Goal: Task Accomplishment & Management: Use online tool/utility

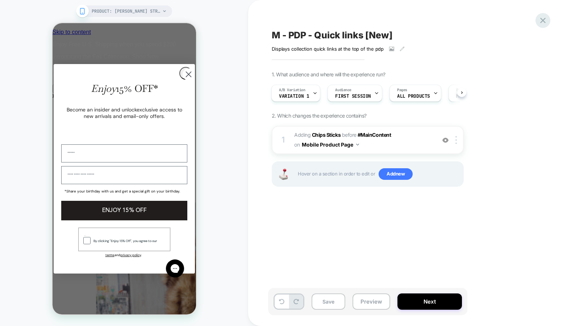
click at [545, 21] on icon at bounding box center [543, 21] width 10 height 10
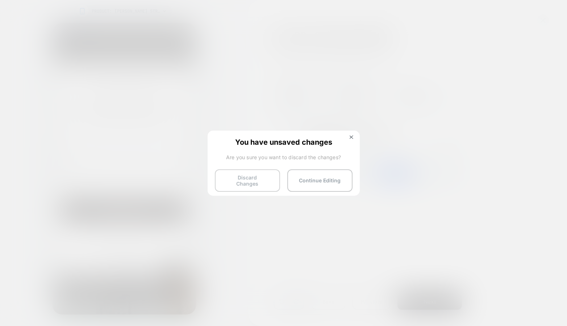
click at [252, 181] on button "Discard Changes" at bounding box center [247, 180] width 65 height 22
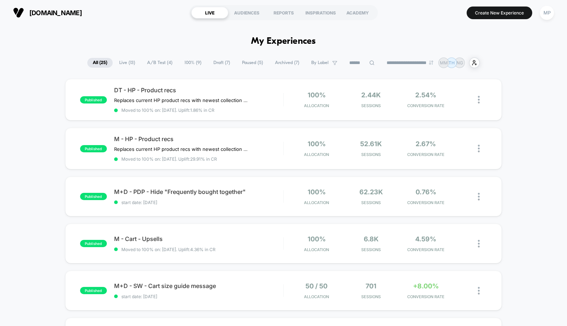
click at [215, 64] on span "Draft ( 7 )" at bounding box center [222, 63] width 28 height 10
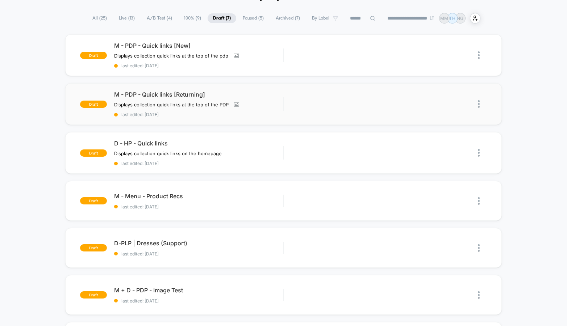
scroll to position [46, 0]
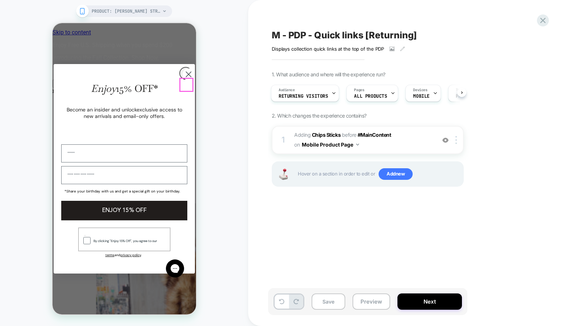
click at [189, 80] on circle "Close dialog" at bounding box center [188, 74] width 12 height 12
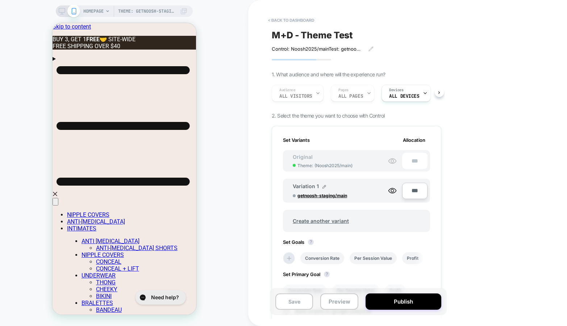
scroll to position [0, 1]
click at [295, 21] on button "< back to dashboard" at bounding box center [290, 20] width 53 height 12
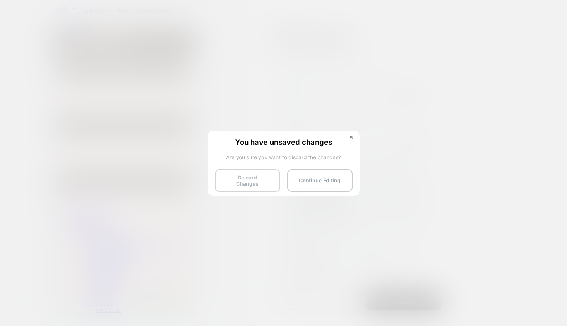
click at [245, 181] on button "Discard Changes" at bounding box center [247, 180] width 65 height 22
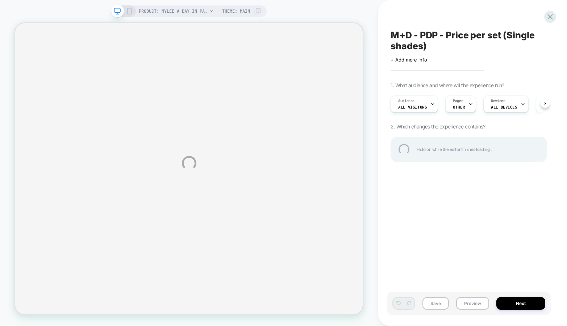
click at [416, 34] on div "M+D - PDP - Price per set (Single shades)" at bounding box center [468, 41] width 156 height 22
click at [416, 34] on textarea "**********" at bounding box center [456, 41] width 133 height 22
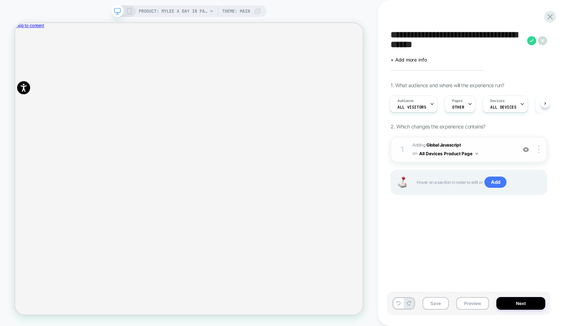
click at [525, 147] on img at bounding box center [525, 150] width 6 height 6
click at [525, 150] on img at bounding box center [525, 150] width 6 height 6
click at [465, 300] on button "Preview" at bounding box center [472, 303] width 33 height 13
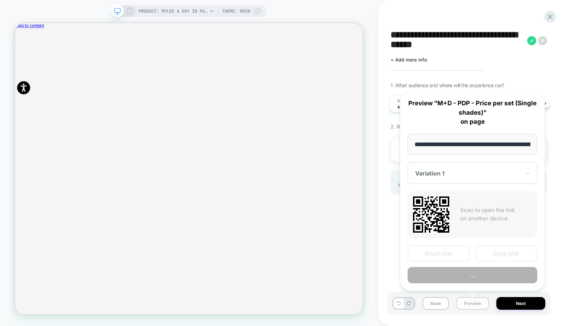
scroll to position [0, 127]
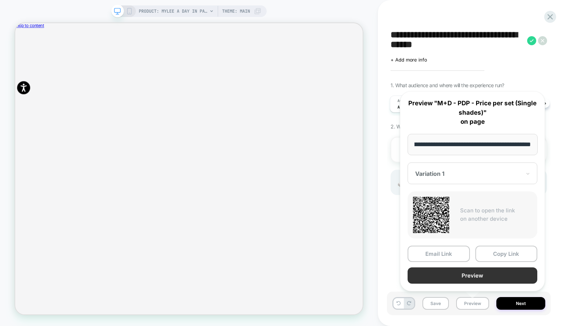
click at [439, 275] on button "Preview" at bounding box center [472, 276] width 130 height 16
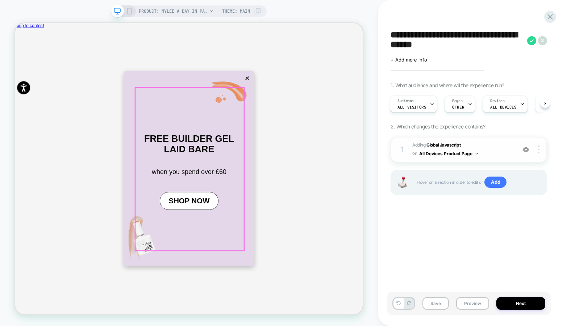
click at [319, 103] on button "×" at bounding box center [324, 96] width 10 height 12
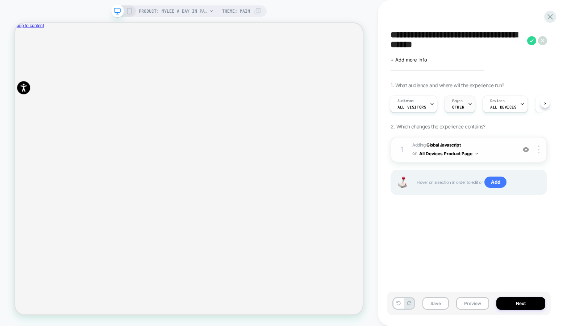
click at [467, 106] on icon at bounding box center [469, 104] width 5 height 5
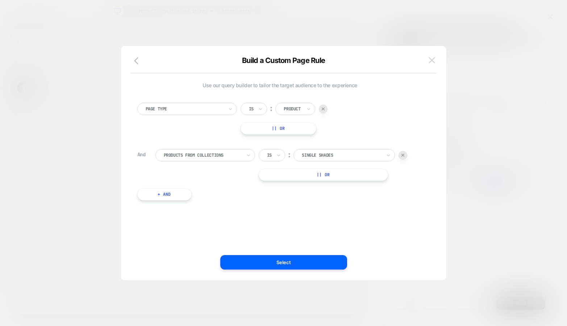
click at [430, 59] on img at bounding box center [431, 60] width 7 height 6
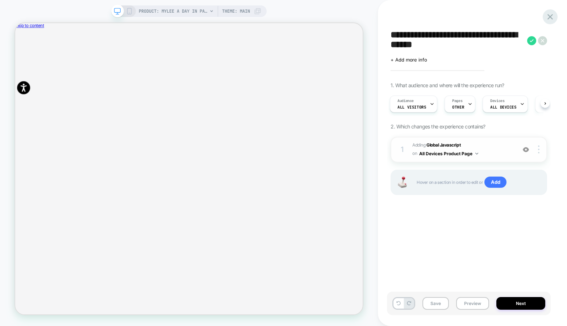
click at [553, 13] on icon at bounding box center [550, 17] width 10 height 10
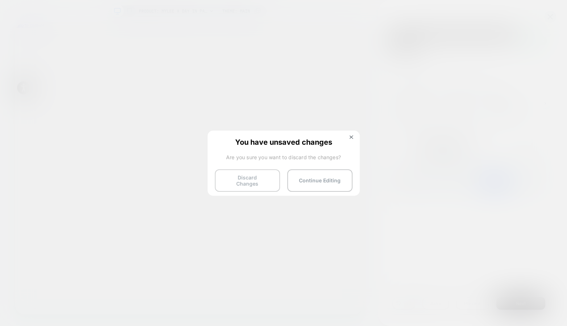
click at [229, 175] on button "Discard Changes" at bounding box center [247, 180] width 65 height 22
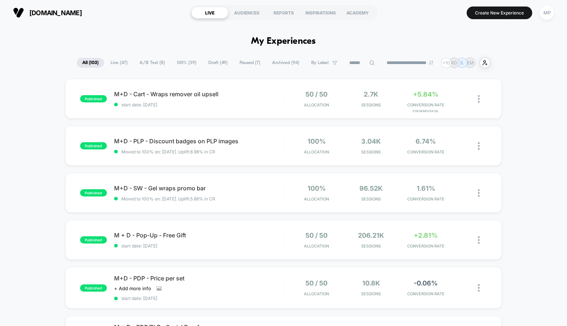
click at [210, 65] on span "Draft ( 49 )" at bounding box center [218, 63] width 30 height 10
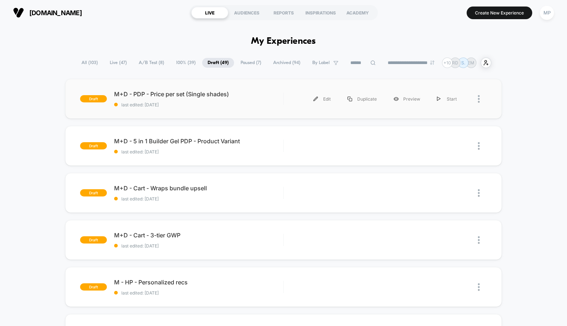
click at [212, 111] on div "draft M+D - PDP - Price per set (Single shades) last edited: 8/14/2025 Edit Dup…" at bounding box center [283, 99] width 436 height 40
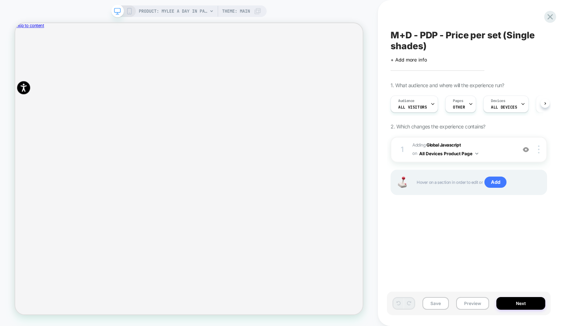
scroll to position [0, 0]
click at [490, 150] on span "Adding Global Javascript on All Devices Product Page" at bounding box center [462, 149] width 100 height 17
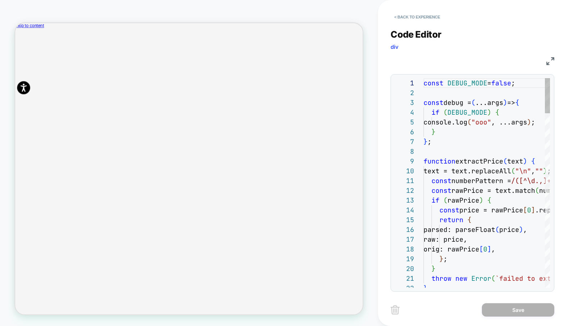
scroll to position [98, 0]
click at [548, 61] on img at bounding box center [550, 61] width 8 height 8
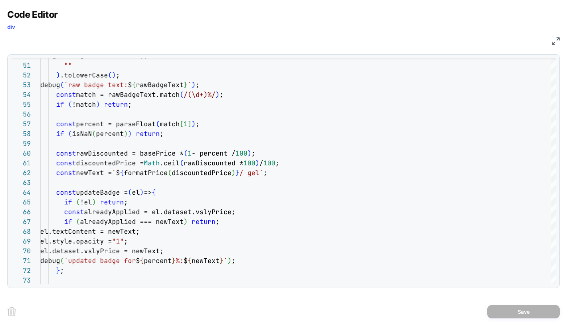
click at [553, 39] on img at bounding box center [555, 41] width 8 height 8
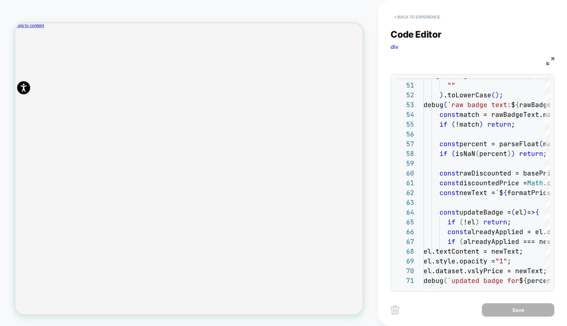
click at [421, 18] on button "< Back to experience" at bounding box center [416, 17] width 53 height 12
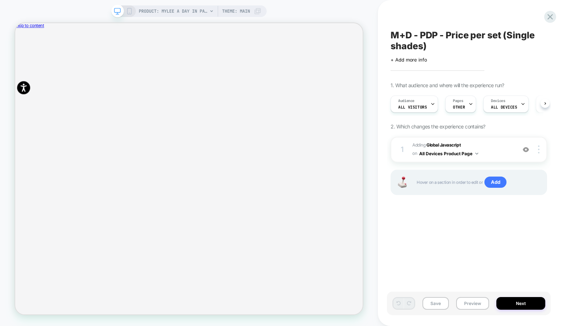
scroll to position [0, 0]
click at [477, 32] on span "M+D - PDP - Price per set (Single shades)" at bounding box center [468, 41] width 156 height 22
click at [496, 37] on textarea "**********" at bounding box center [456, 41] width 133 height 22
type textarea "**********"
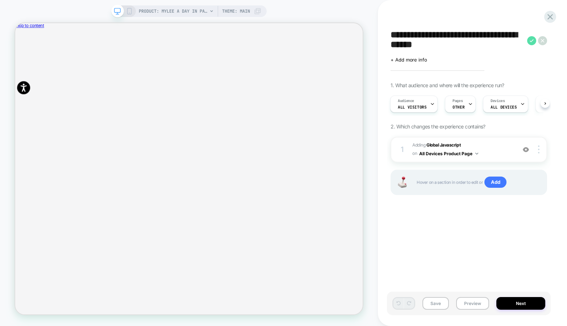
click at [530, 41] on icon at bounding box center [531, 40] width 4 height 3
click at [436, 304] on button "Save" at bounding box center [435, 303] width 26 height 13
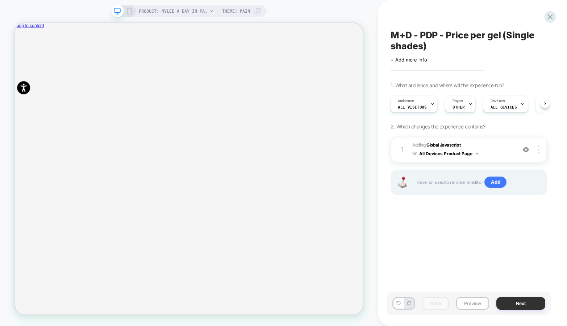
click at [509, 302] on button "Next" at bounding box center [520, 303] width 49 height 13
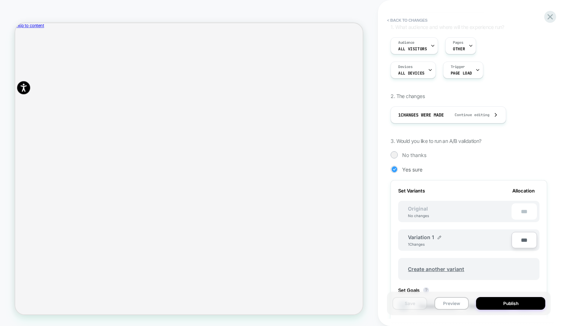
scroll to position [59, 0]
click at [506, 306] on button "Publish" at bounding box center [510, 303] width 69 height 13
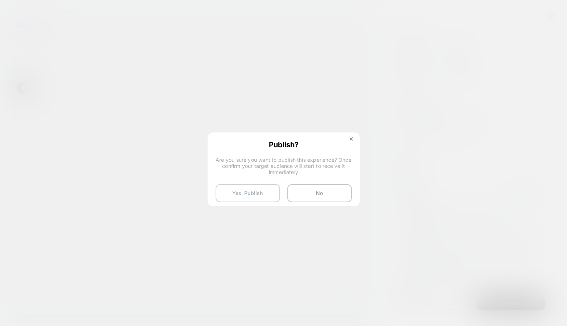
click at [254, 192] on button "Yes, Publish" at bounding box center [247, 193] width 64 height 18
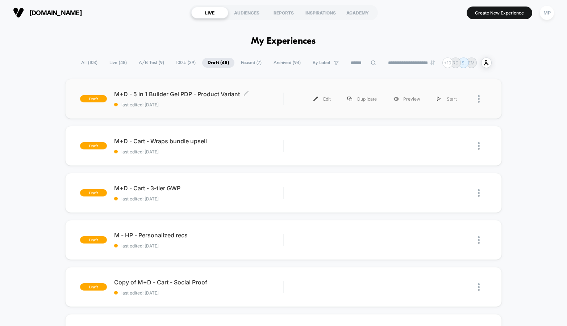
click at [196, 106] on span "last edited: 8/14/2025" at bounding box center [198, 104] width 169 height 5
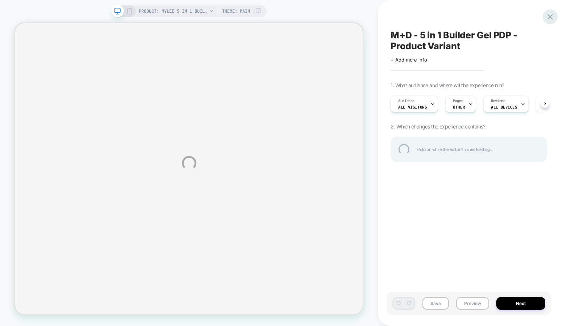
click at [549, 13] on div at bounding box center [549, 16] width 15 height 15
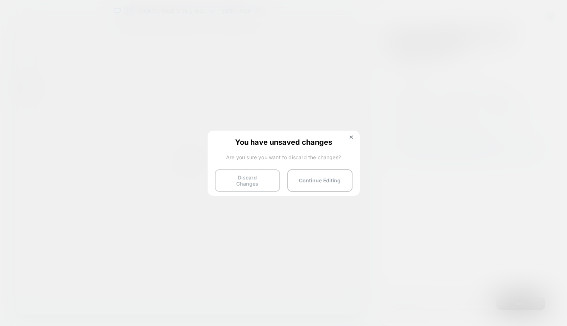
click at [242, 178] on button "Discard Changes" at bounding box center [247, 180] width 65 height 22
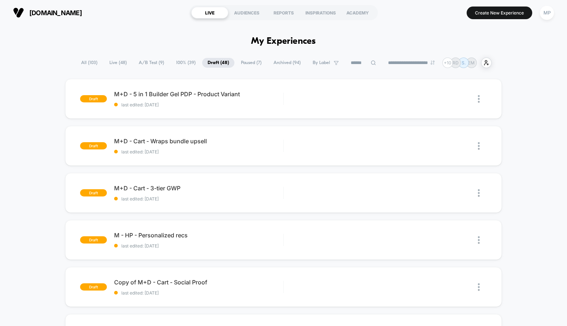
click at [148, 61] on span "A/B Test ( 9 )" at bounding box center [151, 63] width 36 height 10
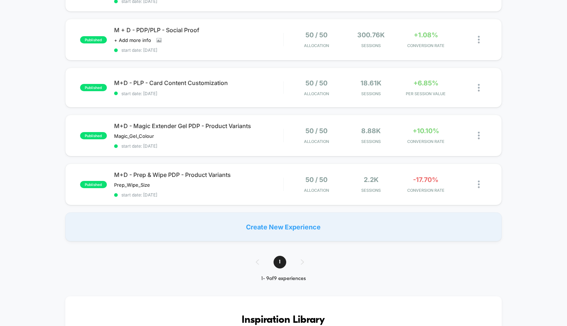
scroll to position [304, 0]
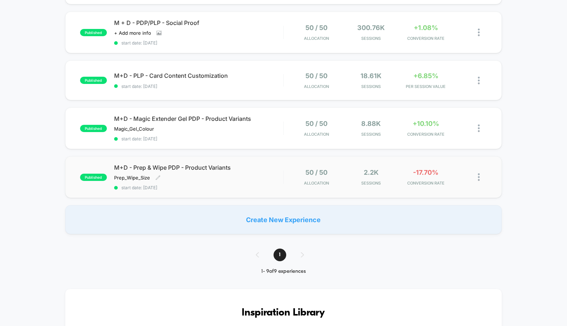
click at [193, 185] on span "start date: 6/12/2025" at bounding box center [198, 187] width 169 height 5
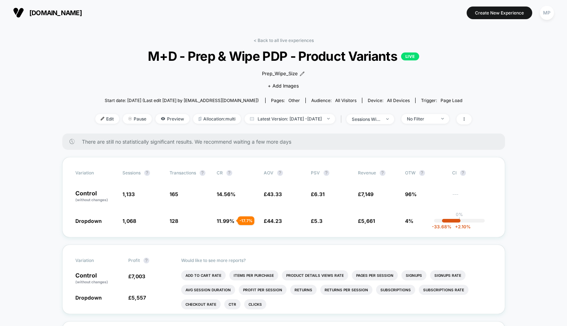
click at [207, 58] on span "M+D - Prep & Wipe PDP - Product Variants LIVE" at bounding box center [283, 56] width 338 height 15
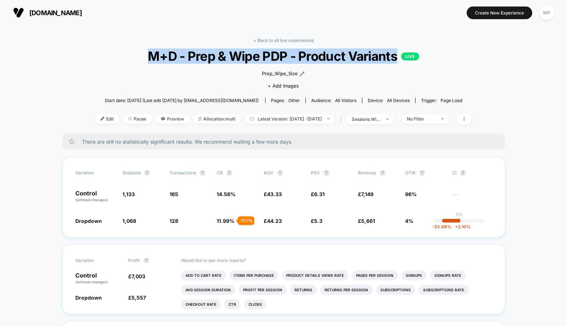
copy span "M+D - Prep & Wipe PDP - Product Variants"
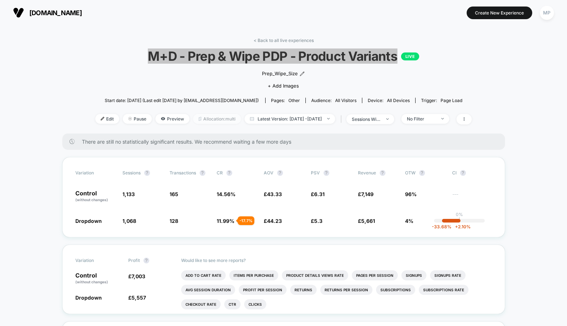
click at [193, 119] on span "Allocation: multi" at bounding box center [217, 119] width 48 height 10
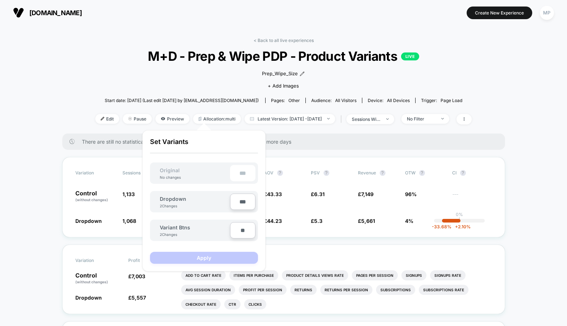
click at [100, 90] on div "< Back to all live experiences M+D - Prep & Wipe PDP - Product Variants LIVE Pr…" at bounding box center [283, 86] width 376 height 96
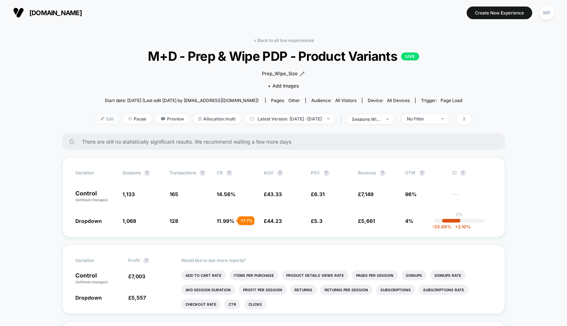
click at [95, 121] on span "Edit" at bounding box center [107, 119] width 24 height 10
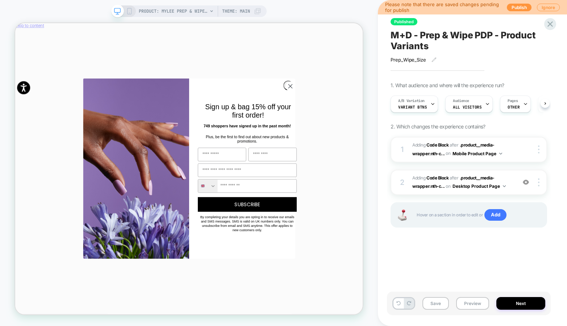
scroll to position [0, 0]
click at [384, 108] on icon "Close dialog" at bounding box center [381, 107] width 13 height 13
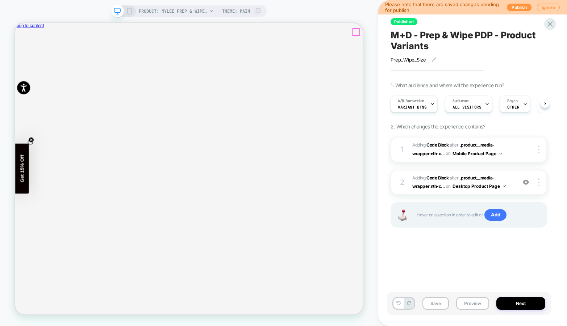
click at [18, 60] on icon "Close" at bounding box center [18, 60] width 0 height 0
click at [526, 180] on img at bounding box center [525, 182] width 6 height 6
click at [416, 105] on span "Variant Btns" at bounding box center [411, 107] width 29 height 5
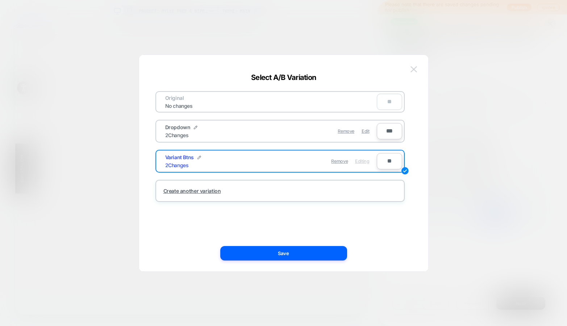
click at [415, 71] on img at bounding box center [413, 69] width 7 height 6
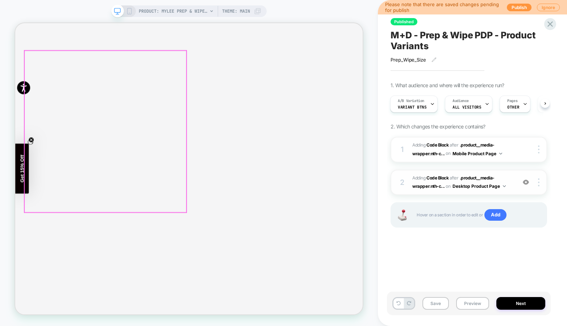
scroll to position [0, 0]
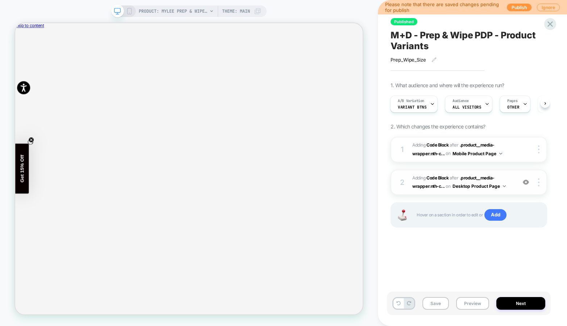
click at [525, 181] on img at bounding box center [525, 182] width 6 height 6
click at [130, 13] on icon at bounding box center [129, 11] width 7 height 7
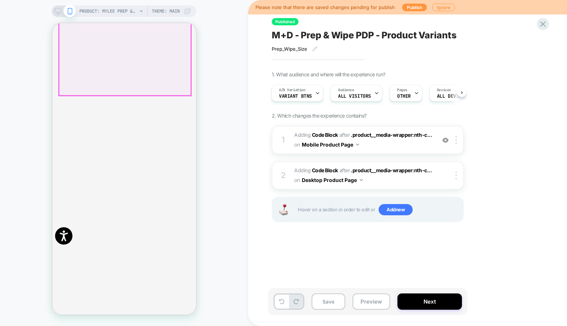
scroll to position [165, 0]
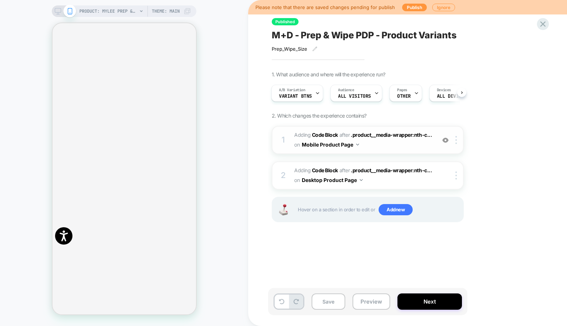
click at [447, 140] on img at bounding box center [445, 140] width 6 height 6
click at [418, 143] on span "Adding Code Block AFTER .product__media-wrapper:nth-c... .product__media-wrappe…" at bounding box center [363, 140] width 138 height 20
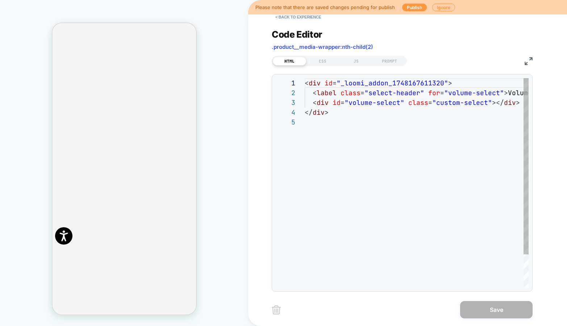
scroll to position [39, 0]
click at [326, 58] on div "CSS" at bounding box center [322, 61] width 33 height 9
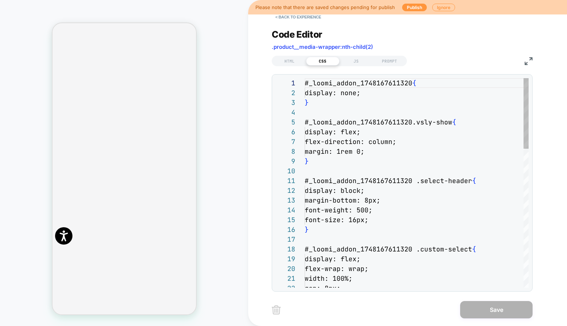
scroll to position [98, 0]
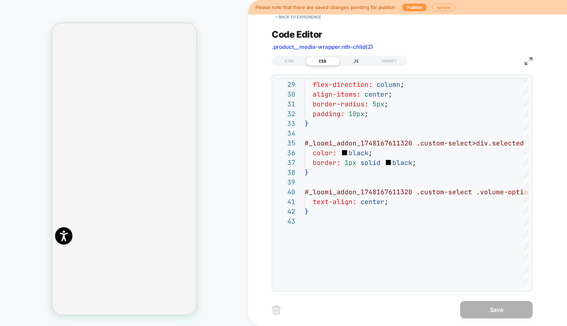
click at [357, 59] on div "JS" at bounding box center [355, 61] width 33 height 9
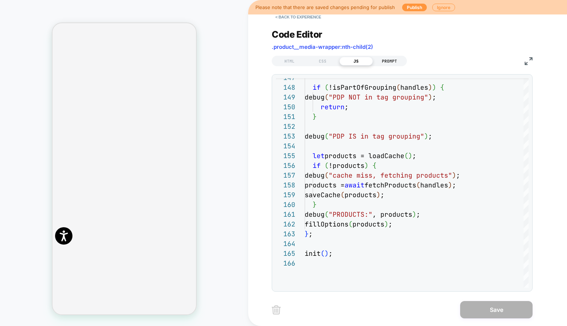
click at [388, 60] on div "PROMPT" at bounding box center [388, 61] width 33 height 9
type textarea "*"
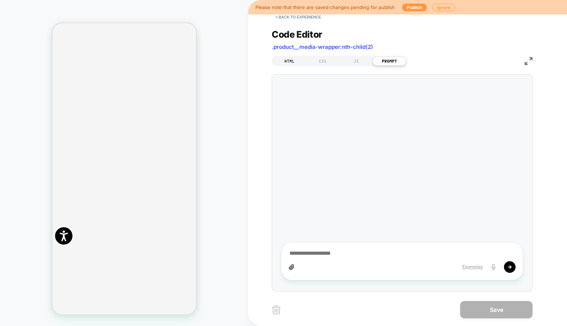
click at [281, 61] on div "HTML" at bounding box center [289, 61] width 33 height 9
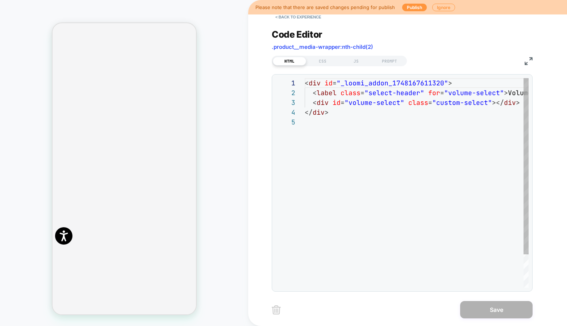
scroll to position [39, 0]
click at [301, 21] on button "< Back to experience" at bounding box center [297, 17] width 53 height 12
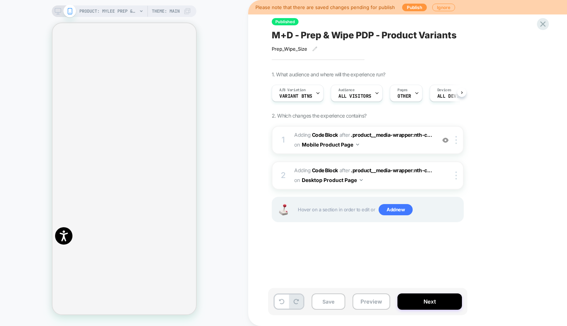
scroll to position [0, 0]
click at [543, 25] on icon at bounding box center [542, 23] width 5 height 5
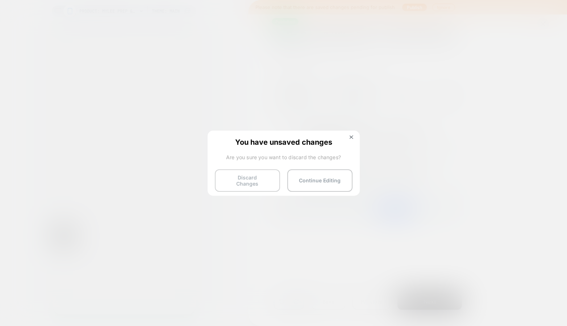
click at [247, 183] on button "Discard Changes" at bounding box center [247, 180] width 65 height 22
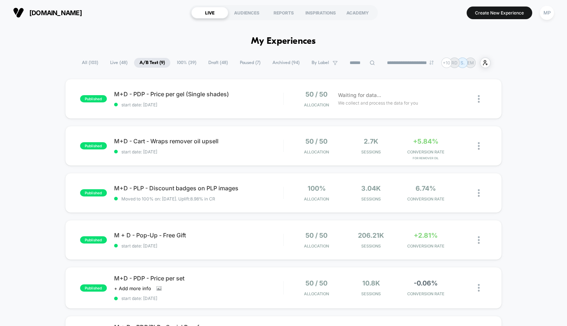
click at [216, 62] on span "Draft ( 48 )" at bounding box center [218, 63] width 30 height 10
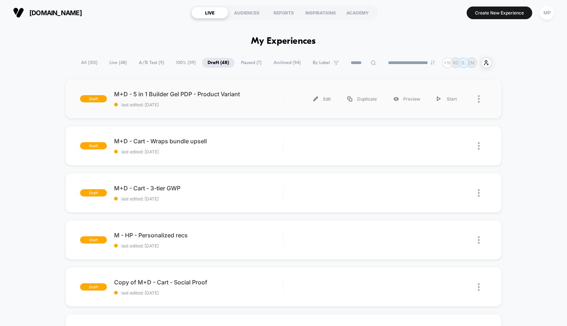
click at [210, 110] on div "draft M+D - 5 in 1 Builder Gel PDP - Product Variant last edited: 8/14/2025 Edi…" at bounding box center [283, 99] width 436 height 40
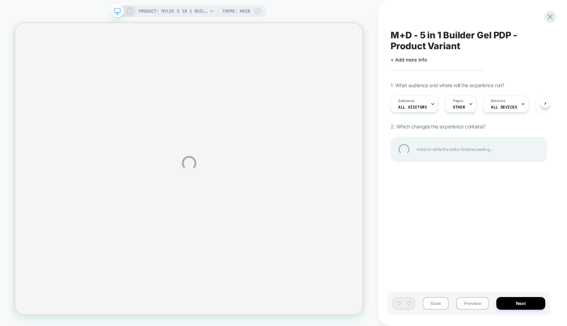
click at [424, 41] on div "M+D - 5 in 1 Builder Gel PDP - Product Variant" at bounding box center [468, 41] width 156 height 22
click at [424, 41] on textarea "**********" at bounding box center [456, 41] width 133 height 22
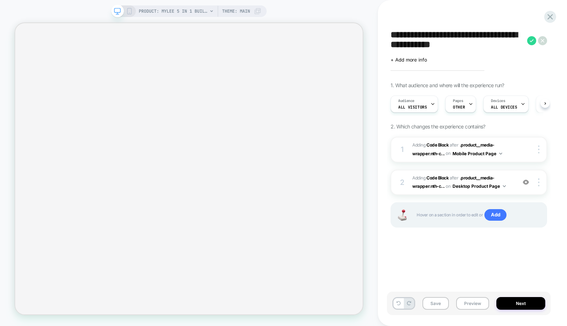
scroll to position [0, 0]
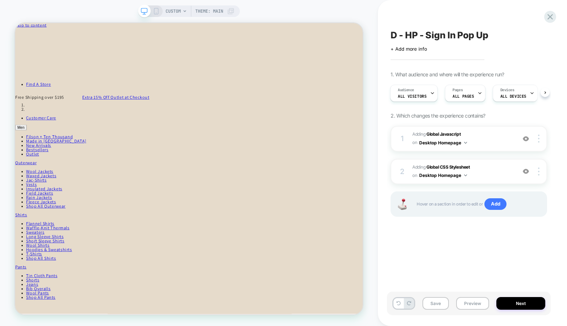
click at [438, 34] on span "D - HP - Sign In Pop Up" at bounding box center [438, 35] width 97 height 11
click at [438, 33] on textarea "**********" at bounding box center [456, 35] width 133 height 11
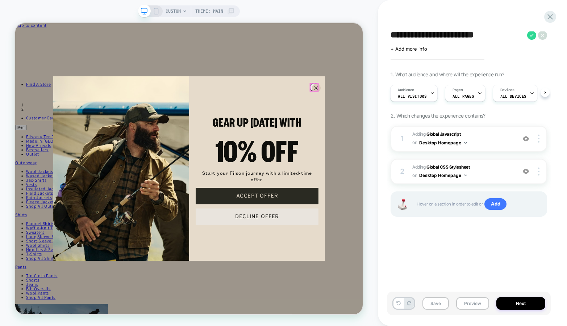
click at [411, 105] on circle "Close dialog" at bounding box center [416, 109] width 11 height 11
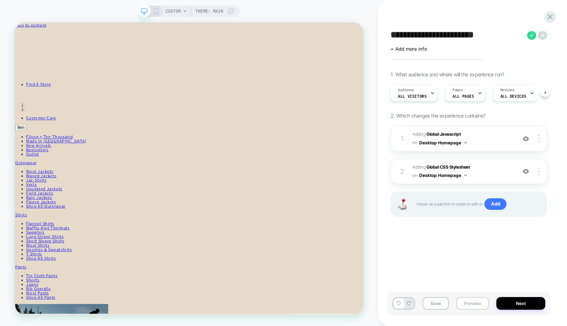
click at [475, 304] on button "Preview" at bounding box center [472, 303] width 33 height 13
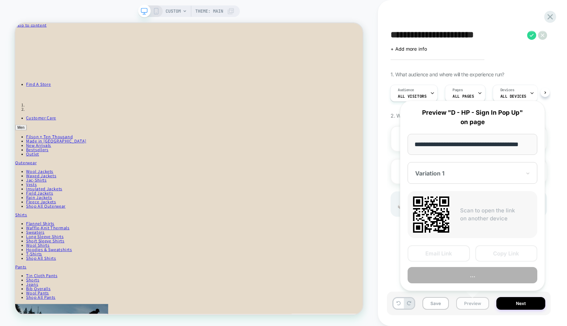
scroll to position [0, 10]
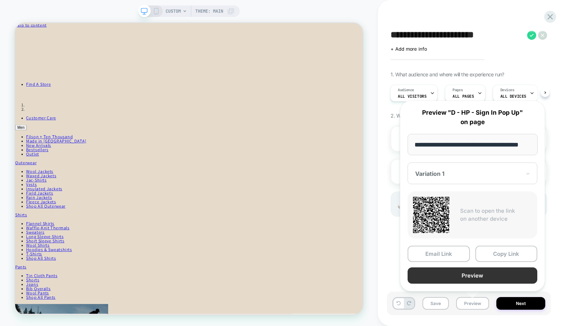
click at [454, 275] on button "Preview" at bounding box center [472, 276] width 130 height 16
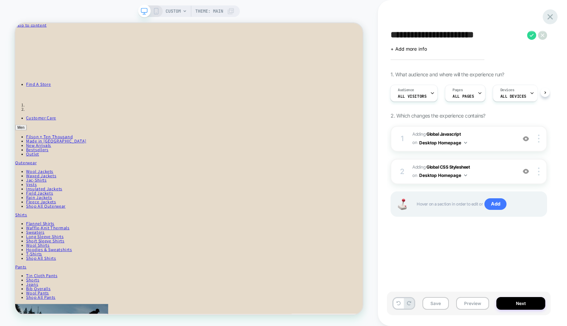
click at [546, 18] on icon at bounding box center [550, 17] width 10 height 10
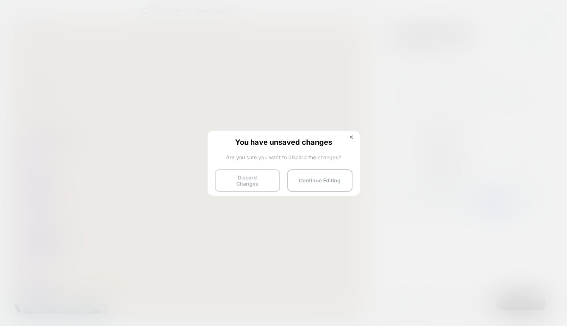
click at [242, 178] on button "Discard Changes" at bounding box center [247, 180] width 65 height 22
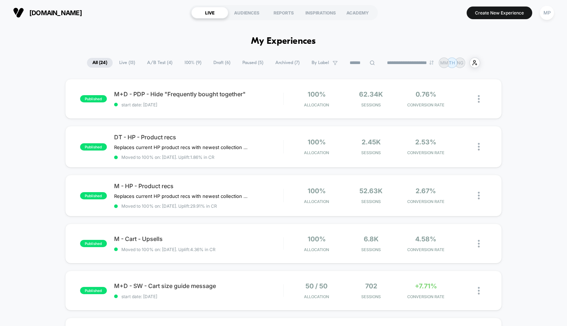
click at [186, 62] on span "100% ( 9 )" at bounding box center [193, 63] width 28 height 10
click at [213, 66] on span "Draft ( 6 )" at bounding box center [222, 63] width 28 height 10
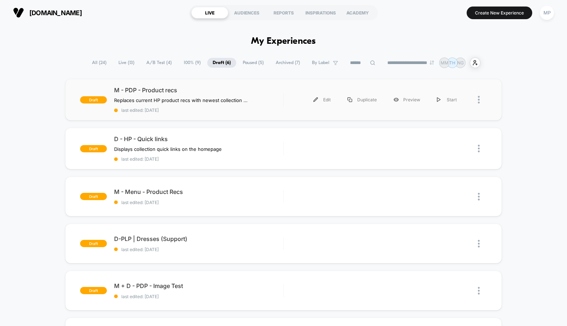
click at [202, 115] on div "draft M - PDP - Product recs Replaces current HP product recs with newest colle…" at bounding box center [283, 100] width 436 height 42
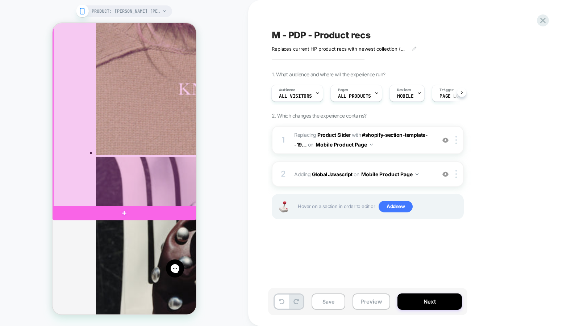
scroll to position [1515, 0]
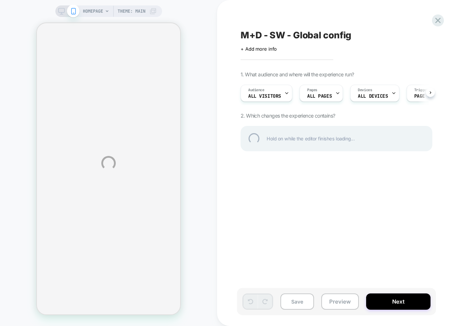
click at [274, 34] on div "M+D - SW - Global config" at bounding box center [373, 35] width 264 height 11
click at [274, 34] on textarea "**********" at bounding box center [319, 35] width 156 height 11
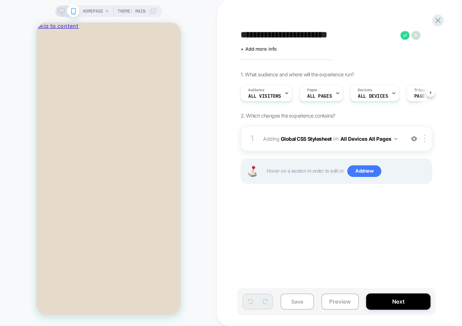
scroll to position [0, 0]
click at [260, 47] on span "+ Add more info" at bounding box center [259, 49] width 36 height 6
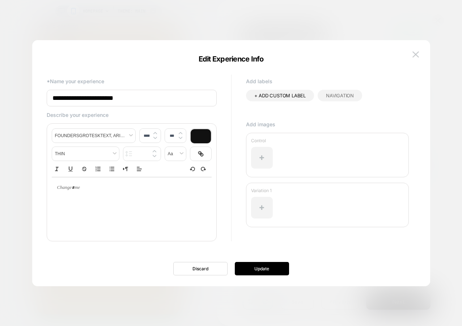
type input "****"
click at [83, 191] on p at bounding box center [129, 188] width 140 height 7
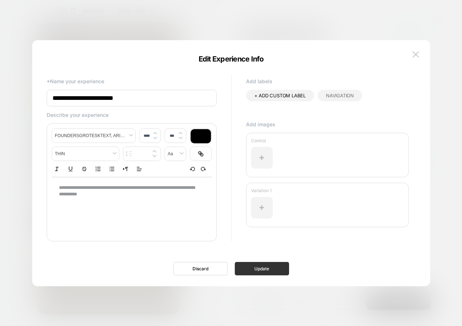
click at [252, 270] on button "Update" at bounding box center [262, 268] width 54 height 13
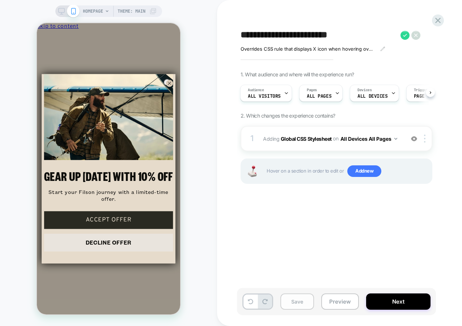
click at [291, 302] on button "Save" at bounding box center [298, 302] width 34 height 16
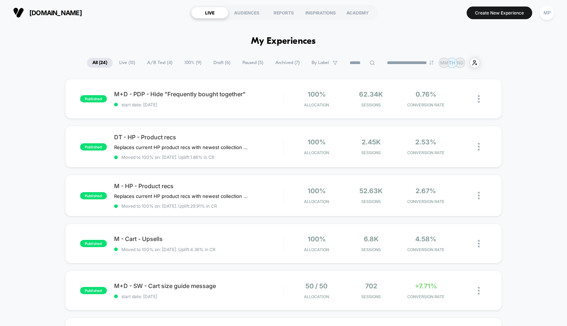
click at [219, 58] on span "Draft ( 6 )" at bounding box center [222, 63] width 28 height 10
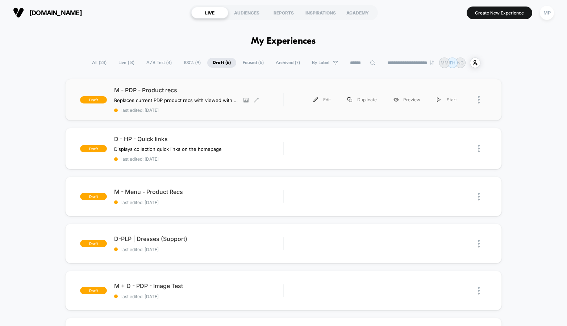
click at [204, 111] on span "last edited: [DATE]" at bounding box center [198, 110] width 169 height 5
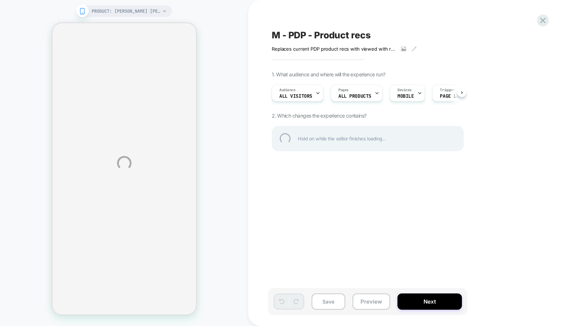
click at [404, 49] on div "PRODUCT: [PERSON_NAME] [PERSON_NAME] Mini Dress [[PERSON_NAME]] PRODUCT: [PERSO…" at bounding box center [283, 163] width 567 height 326
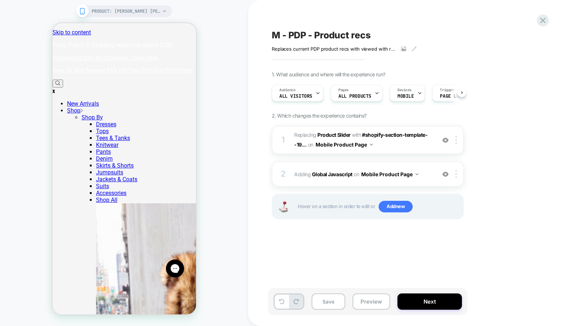
scroll to position [0, 0]
click at [404, 49] on icon at bounding box center [403, 48] width 5 height 5
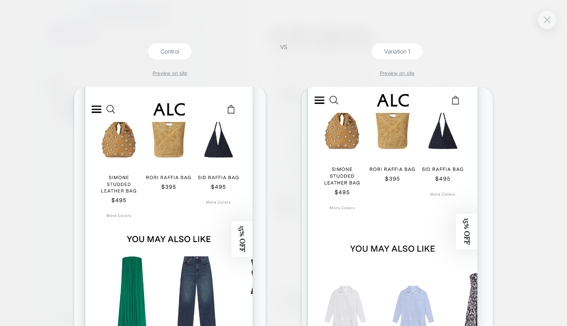
scroll to position [0, 0]
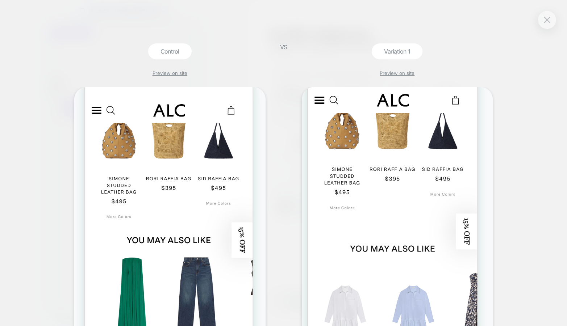
click at [300, 17] on div "Control Preview on site VS Variation 1 Preview on site" at bounding box center [283, 163] width 567 height 326
click at [550, 18] on button at bounding box center [546, 19] width 11 height 11
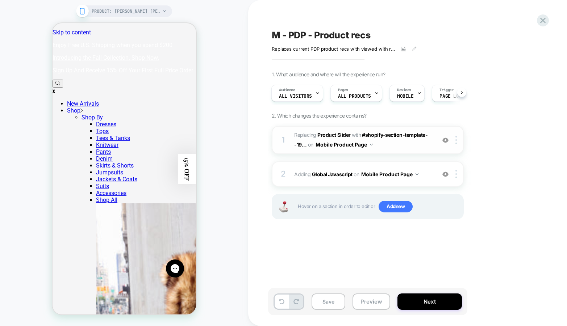
click at [400, 151] on div "1 #_loomi_addon_1749056954332_dup1755591968 Replacing Product Slider WITH #shop…" at bounding box center [367, 140] width 192 height 28
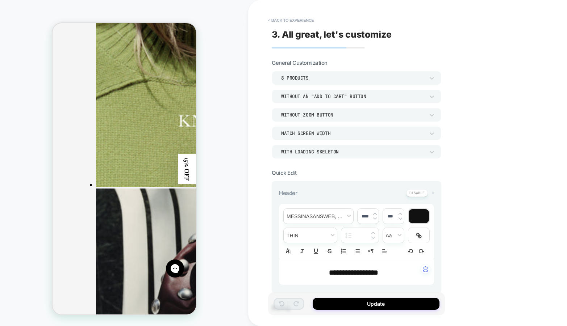
scroll to position [1481, 0]
click at [300, 18] on button "< Back to experience" at bounding box center [290, 20] width 53 height 12
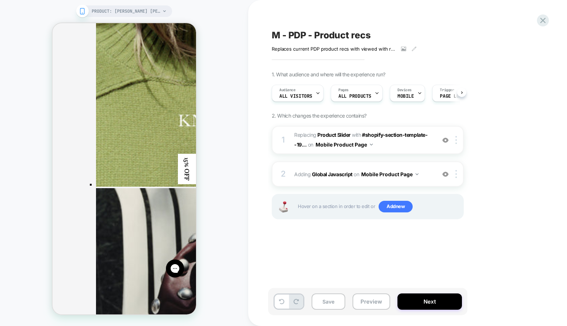
scroll to position [0, 0]
click at [328, 33] on span "M - PDP - Product recs" at bounding box center [320, 35] width 99 height 11
click at [328, 33] on textarea "**********" at bounding box center [343, 35] width 144 height 11
click at [397, 147] on span "#_loomi_addon_1749056954332_dup1755591968 Replacing Product Slider WITH #shopif…" at bounding box center [363, 140] width 138 height 20
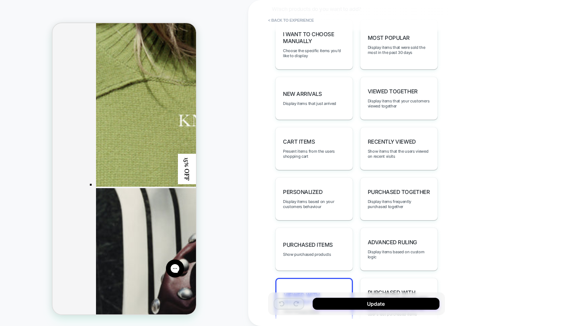
scroll to position [387, 0]
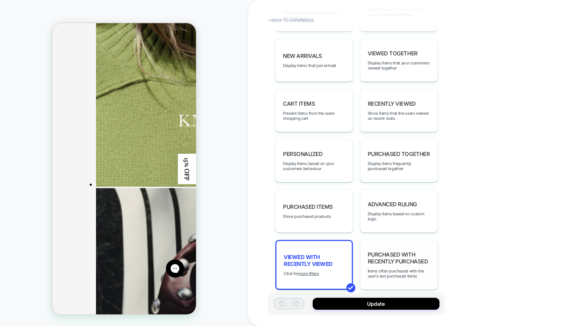
click at [375, 251] on span "Purchased with Recently Purchased" at bounding box center [398, 258] width 62 height 14
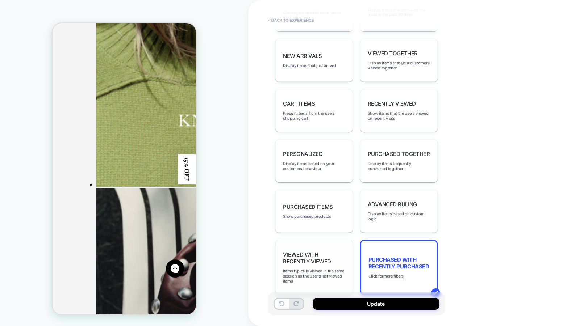
click at [304, 255] on div "Viewed with Recently Viewed Items typically viewed in the same session as the u…" at bounding box center [313, 267] width 77 height 55
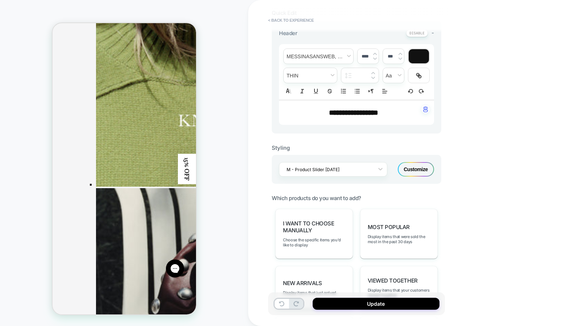
scroll to position [0, 0]
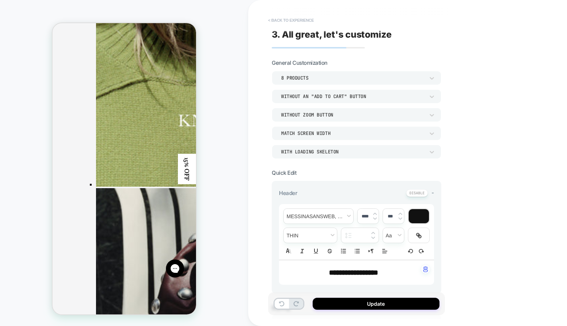
click at [287, 20] on button "< Back to experience" at bounding box center [290, 20] width 53 height 12
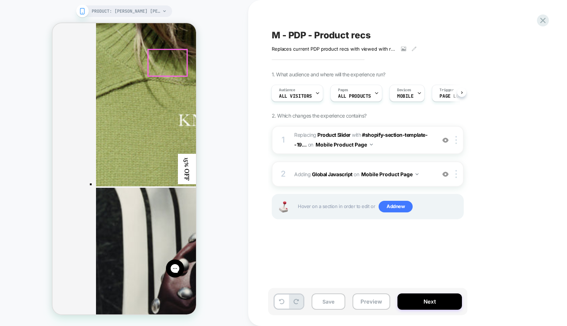
scroll to position [1478, 0]
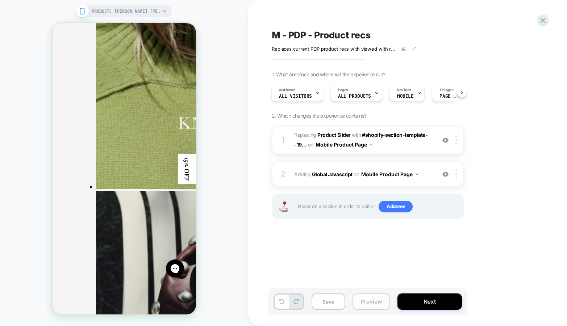
click at [370, 303] on button "Preview" at bounding box center [371, 302] width 38 height 16
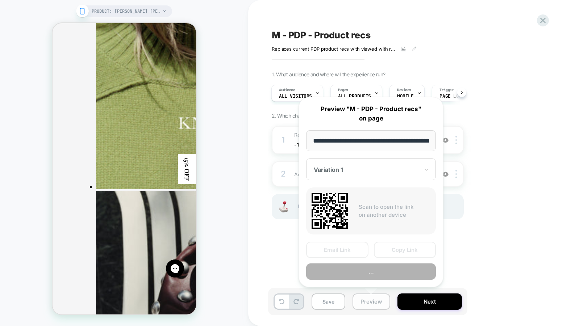
scroll to position [0, 66]
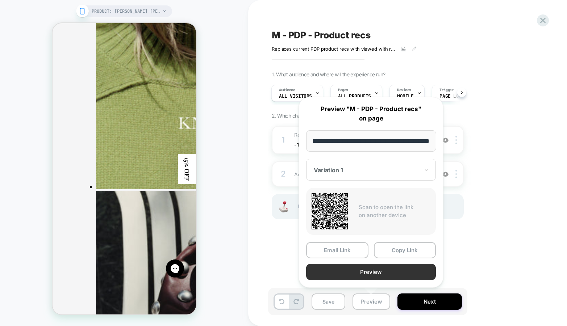
click at [375, 273] on button "Preview" at bounding box center [371, 272] width 130 height 16
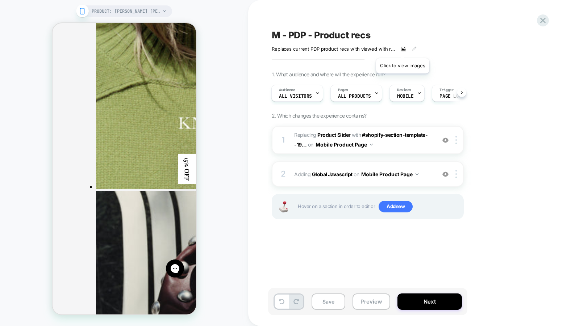
click at [403, 48] on icon at bounding box center [403, 48] width 5 height 5
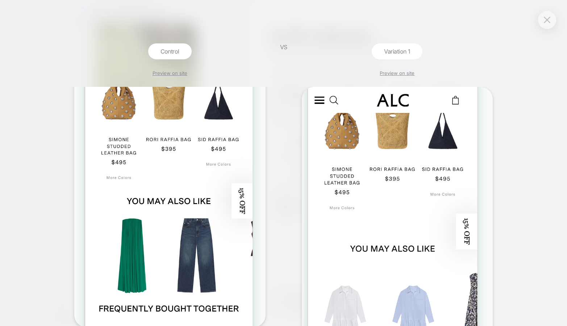
scroll to position [105, 0]
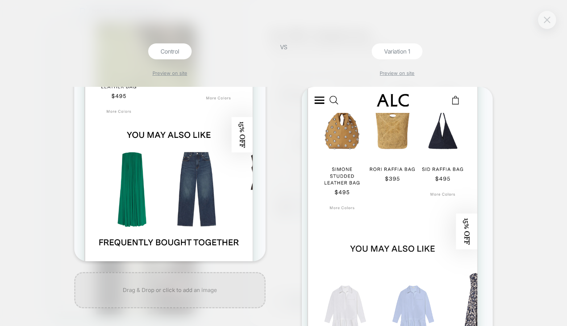
click at [551, 21] on button at bounding box center [546, 19] width 11 height 11
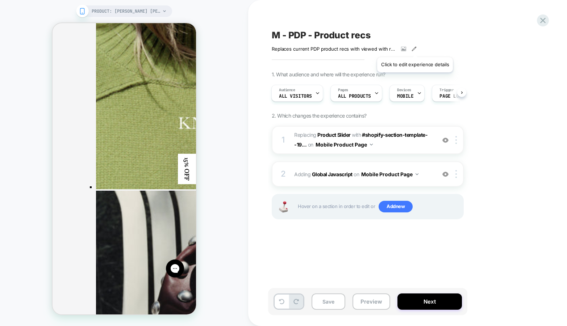
click at [414, 48] on icon at bounding box center [414, 49] width 4 height 4
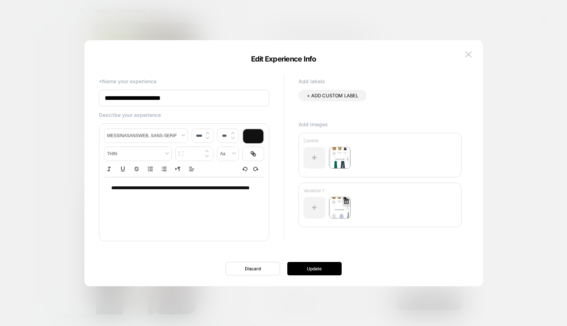
click at [346, 203] on icon at bounding box center [345, 200] width 5 height 5
click at [363, 244] on button "Yes" at bounding box center [366, 242] width 36 height 11
click at [315, 211] on div at bounding box center [314, 208] width 22 height 22
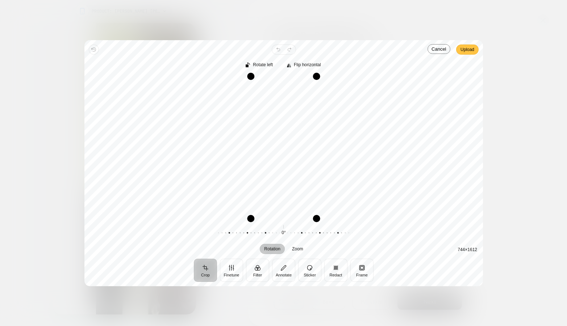
click at [467, 49] on span "Upload" at bounding box center [467, 49] width 14 height 9
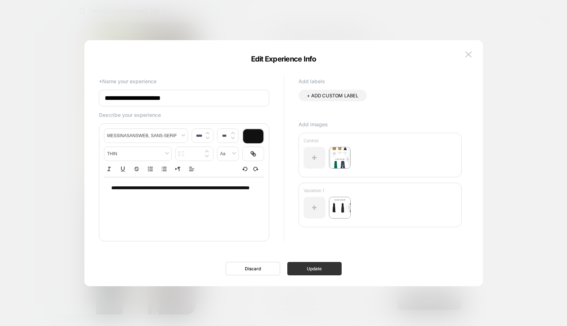
click at [298, 268] on button "Update" at bounding box center [314, 268] width 54 height 13
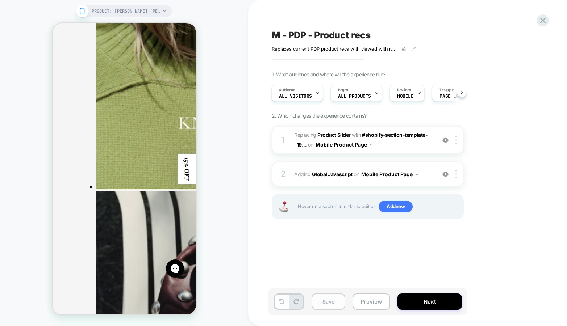
click at [327, 301] on button "Save" at bounding box center [328, 302] width 34 height 16
